Goal: Task Accomplishment & Management: Use online tool/utility

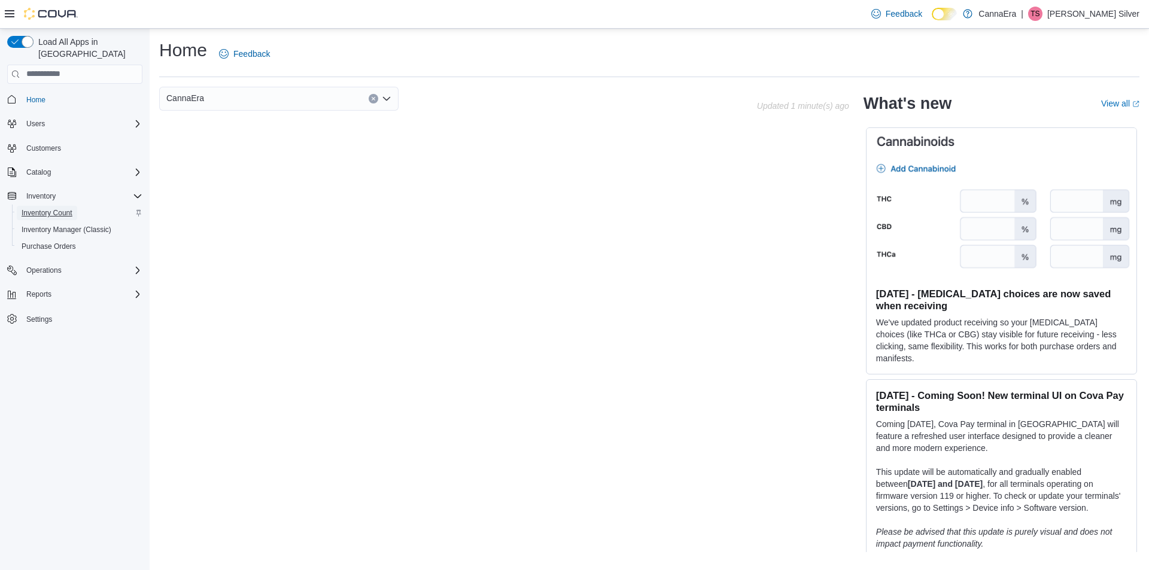
click at [47, 208] on span "Inventory Count" at bounding box center [47, 213] width 51 height 10
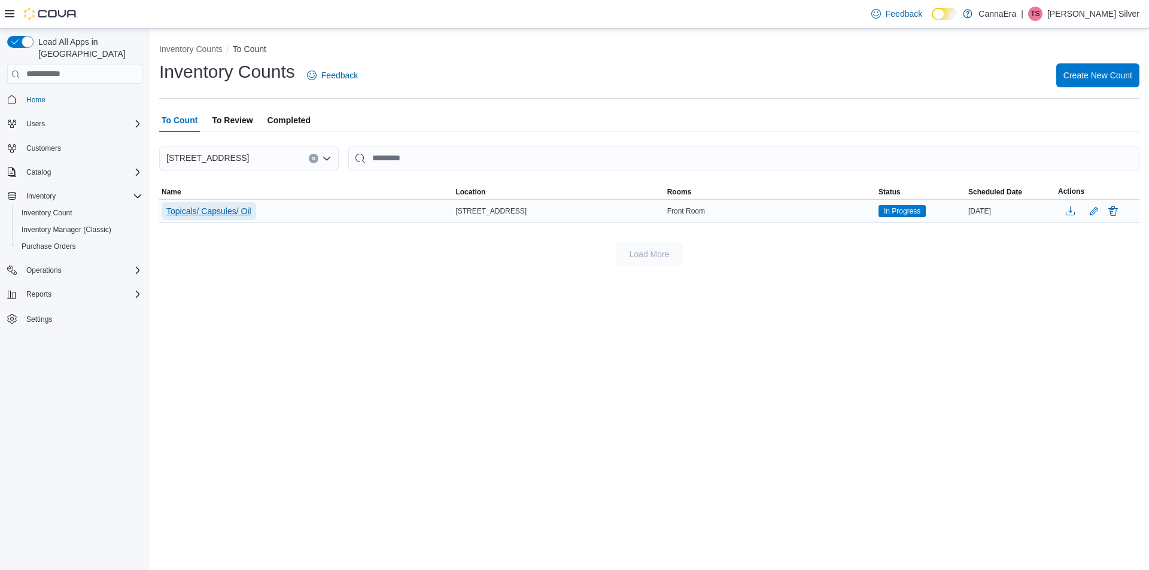
click at [210, 211] on span "Topicals/ Capsules/ Oil" at bounding box center [208, 211] width 85 height 12
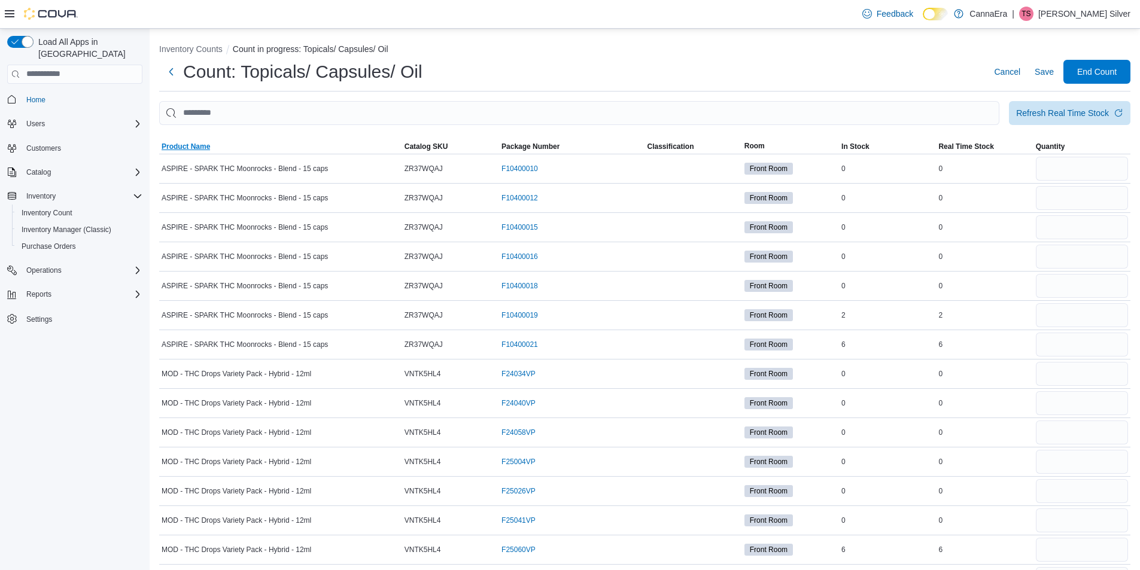
click at [207, 142] on span "Product Name" at bounding box center [186, 147] width 48 height 10
